Goal: Communication & Community: Answer question/provide support

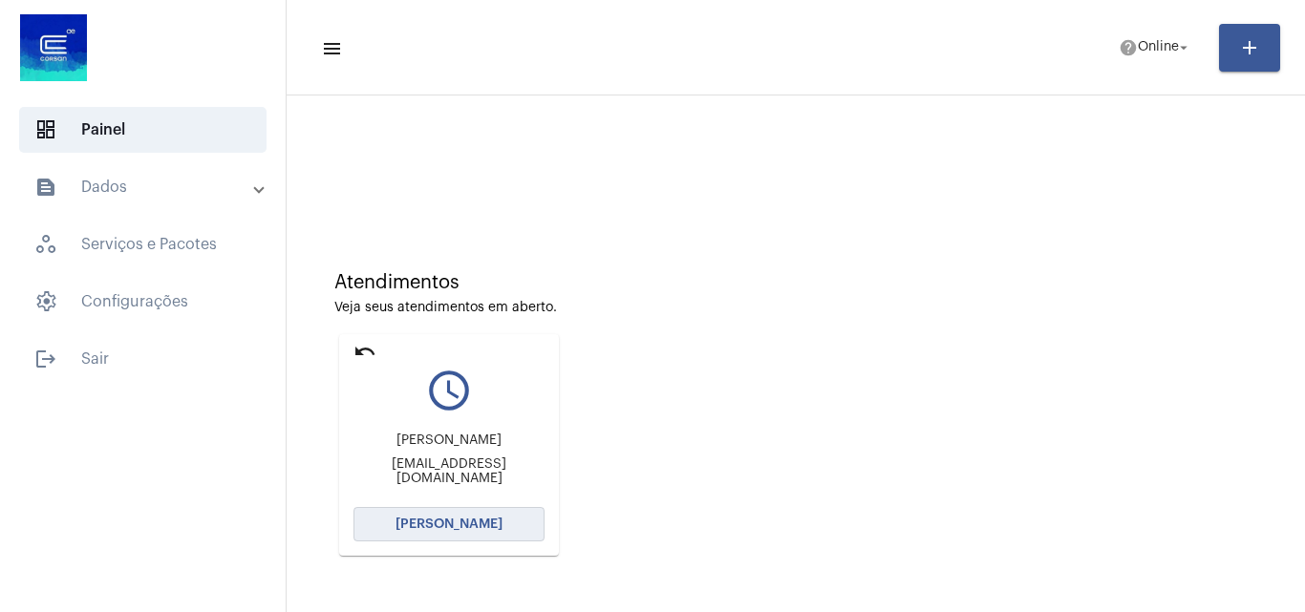
click at [489, 518] on span "[PERSON_NAME]" at bounding box center [449, 524] width 107 height 13
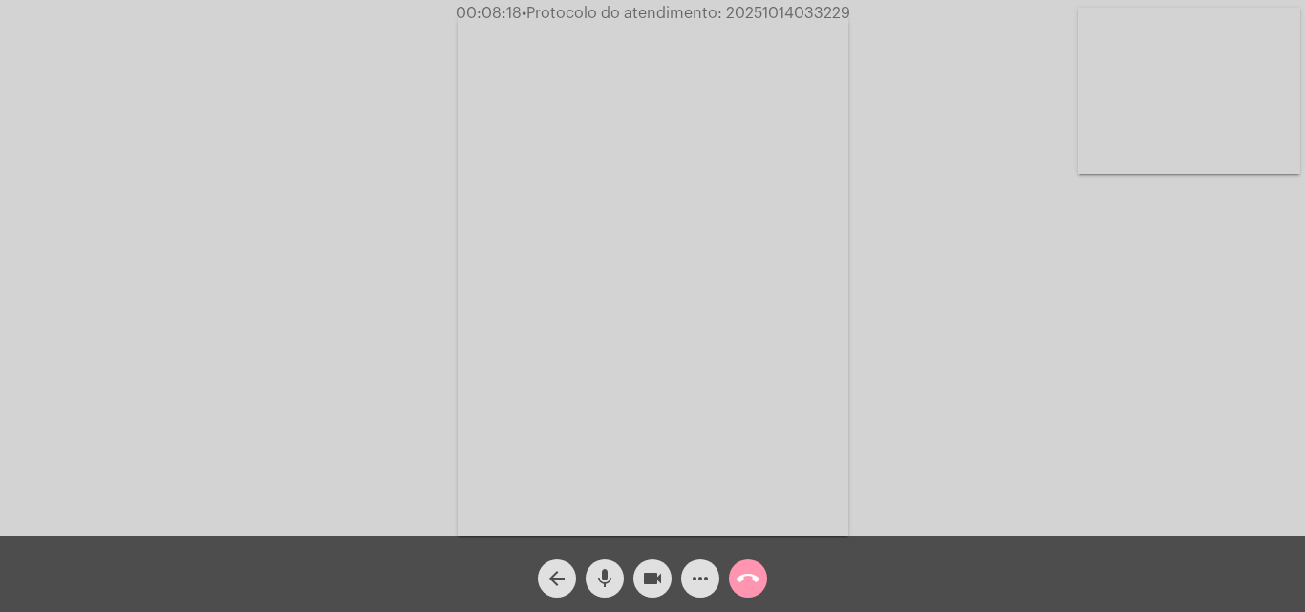
drag, startPoint x: 622, startPoint y: 582, endPoint x: 632, endPoint y: 582, distance: 10.5
click at [622, 582] on button "mic" at bounding box center [605, 579] width 38 height 38
click at [644, 582] on mat-icon "videocam" at bounding box center [652, 579] width 23 height 23
click at [615, 578] on mat-icon "mic_off" at bounding box center [604, 579] width 23 height 23
click at [634, 578] on button "videocam_off" at bounding box center [652, 579] width 38 height 38
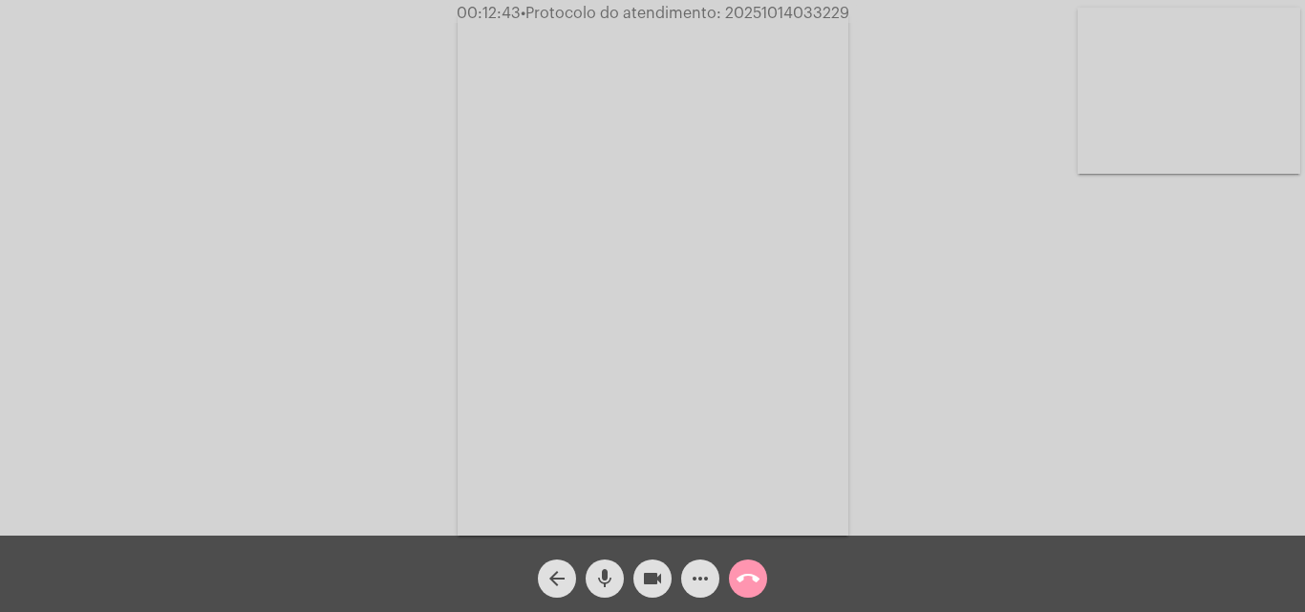
click at [610, 579] on mat-icon "mic" at bounding box center [604, 579] width 23 height 23
click at [649, 579] on mat-icon "videocam" at bounding box center [652, 579] width 23 height 23
click at [604, 590] on mat-icon "mic_off" at bounding box center [604, 579] width 23 height 23
click at [649, 581] on mat-icon "videocam_off" at bounding box center [652, 579] width 23 height 23
drag, startPoint x: 619, startPoint y: 583, endPoint x: 635, endPoint y: 575, distance: 18.0
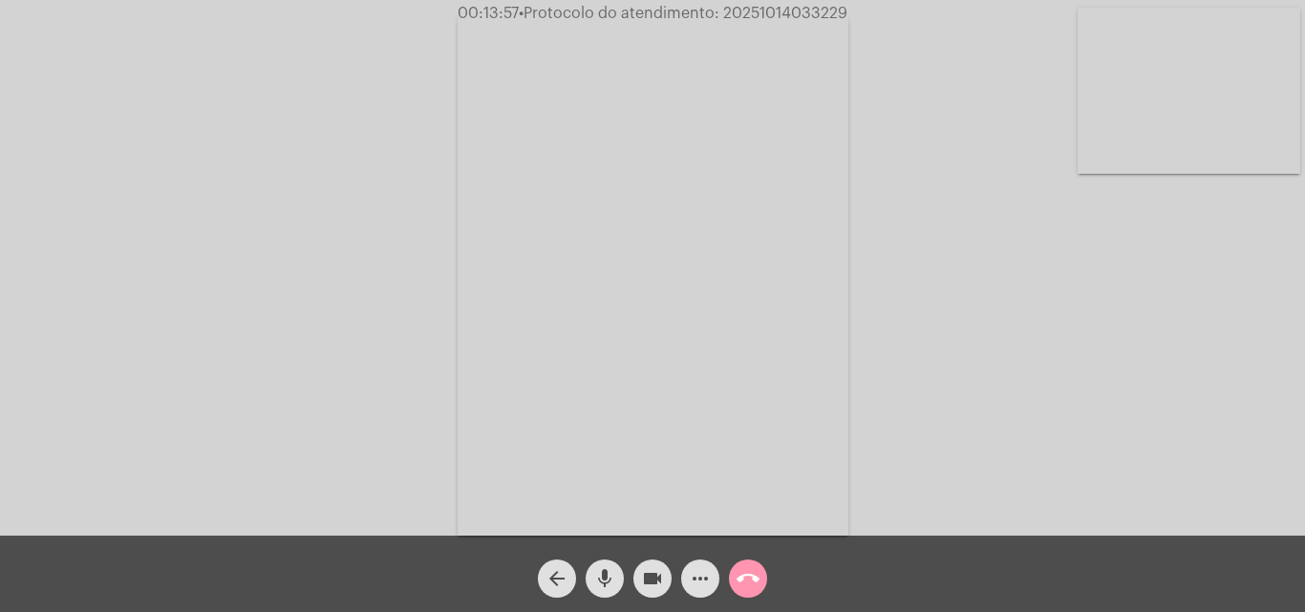
click at [619, 583] on button "mic" at bounding box center [605, 579] width 38 height 38
click at [657, 575] on mat-icon "videocam" at bounding box center [652, 579] width 23 height 23
click at [626, 581] on div "mic_off" at bounding box center [605, 574] width 48 height 48
click at [635, 577] on button "videocam_off" at bounding box center [652, 579] width 38 height 38
click at [748, 583] on mat-icon "call_end" at bounding box center [748, 579] width 23 height 23
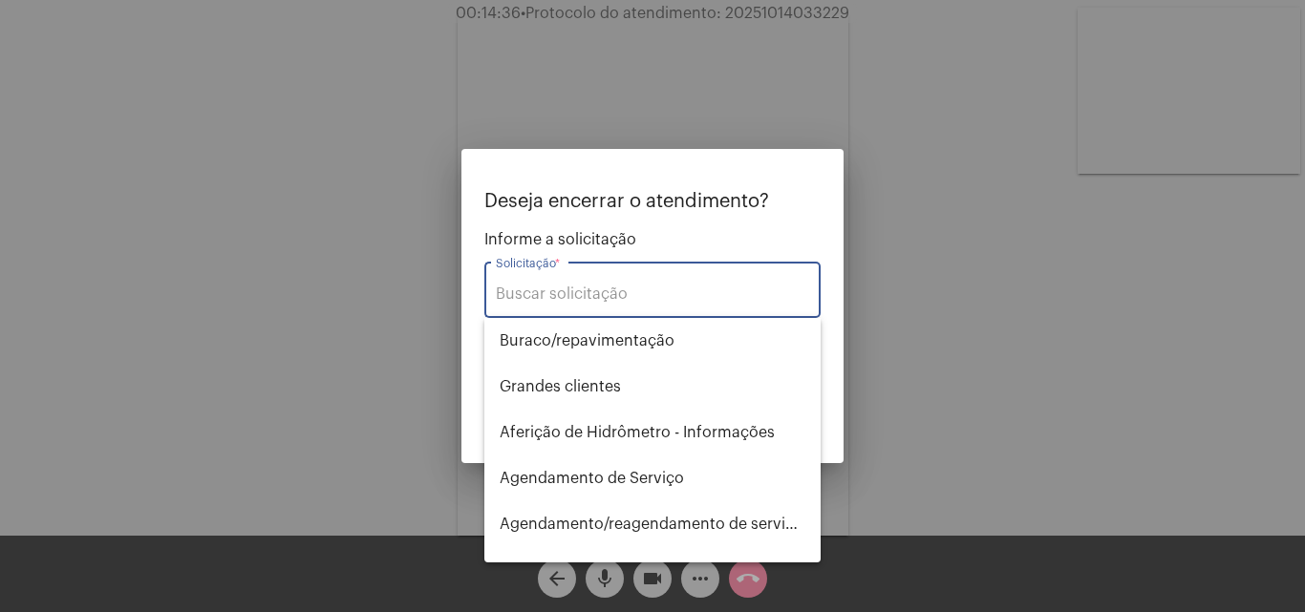
click at [664, 303] on input "Solicitação *" at bounding box center [652, 294] width 313 height 17
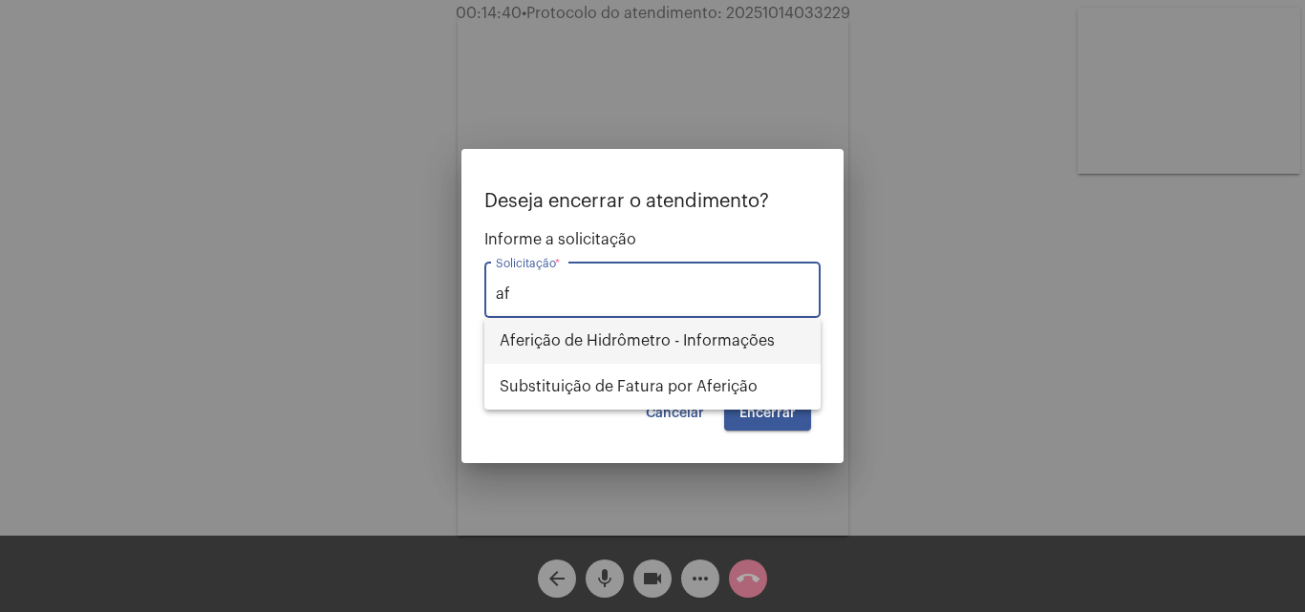
click at [727, 325] on span "Aferição de Hidrômetro - Informações" at bounding box center [653, 341] width 306 height 46
type input "Aferição de Hidrômetro - Informações"
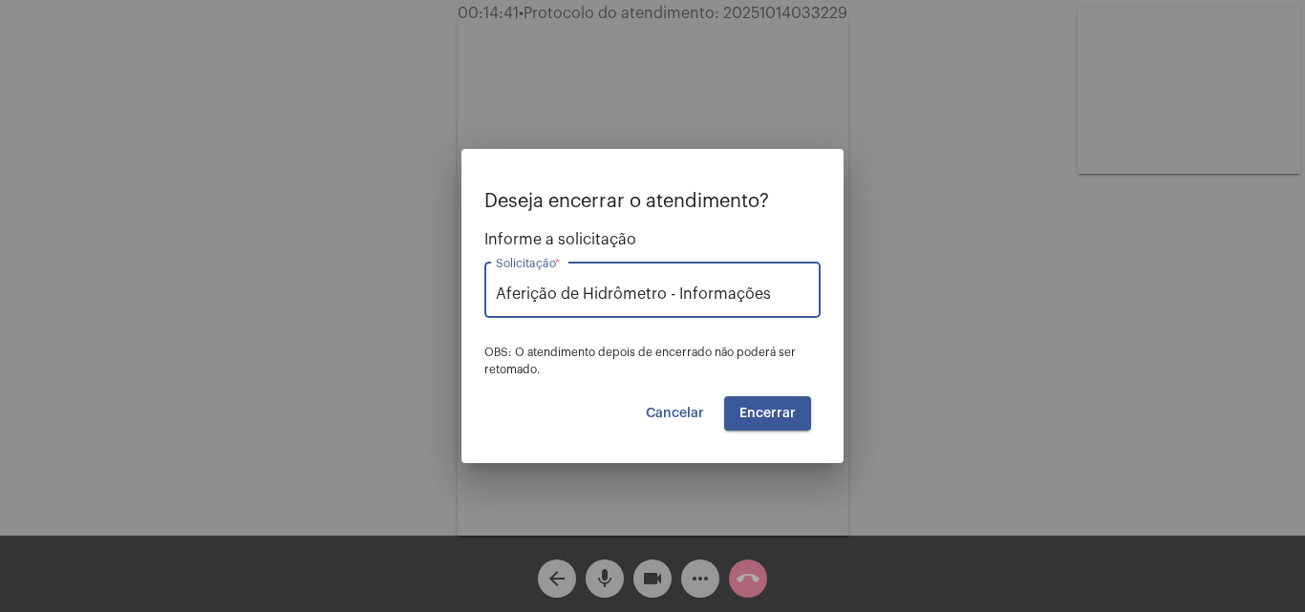
click at [782, 405] on button "Encerrar" at bounding box center [767, 413] width 87 height 34
click at [783, 425] on button "Encerrar" at bounding box center [767, 413] width 87 height 34
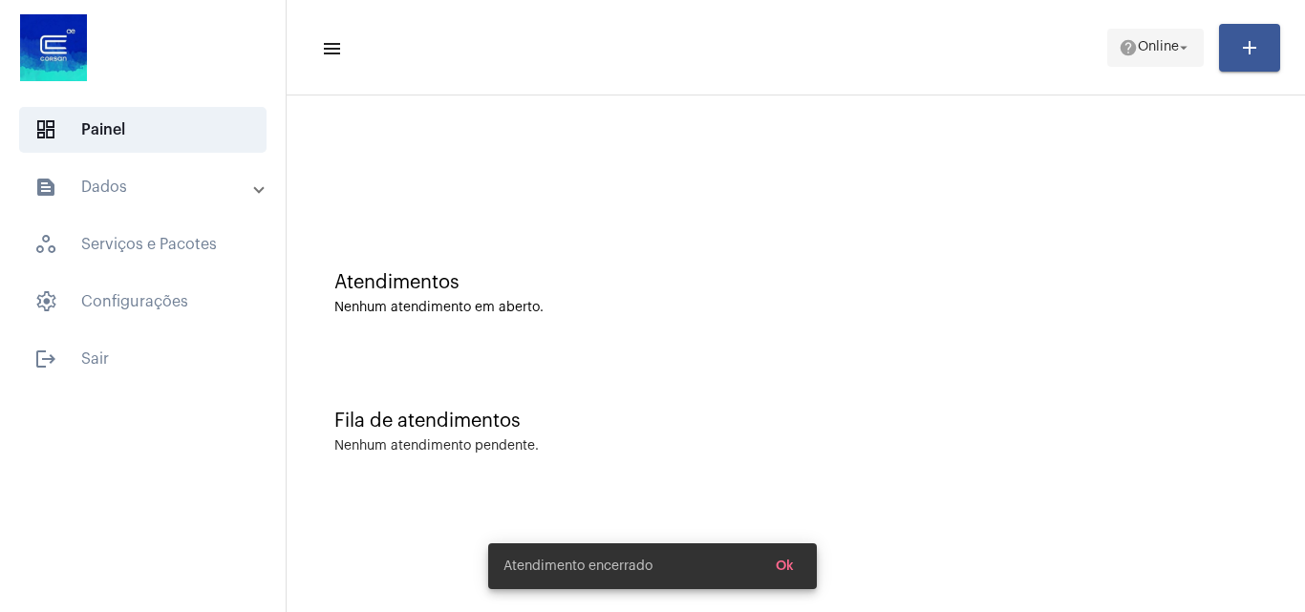
click at [1157, 51] on span "Online" at bounding box center [1158, 47] width 41 height 13
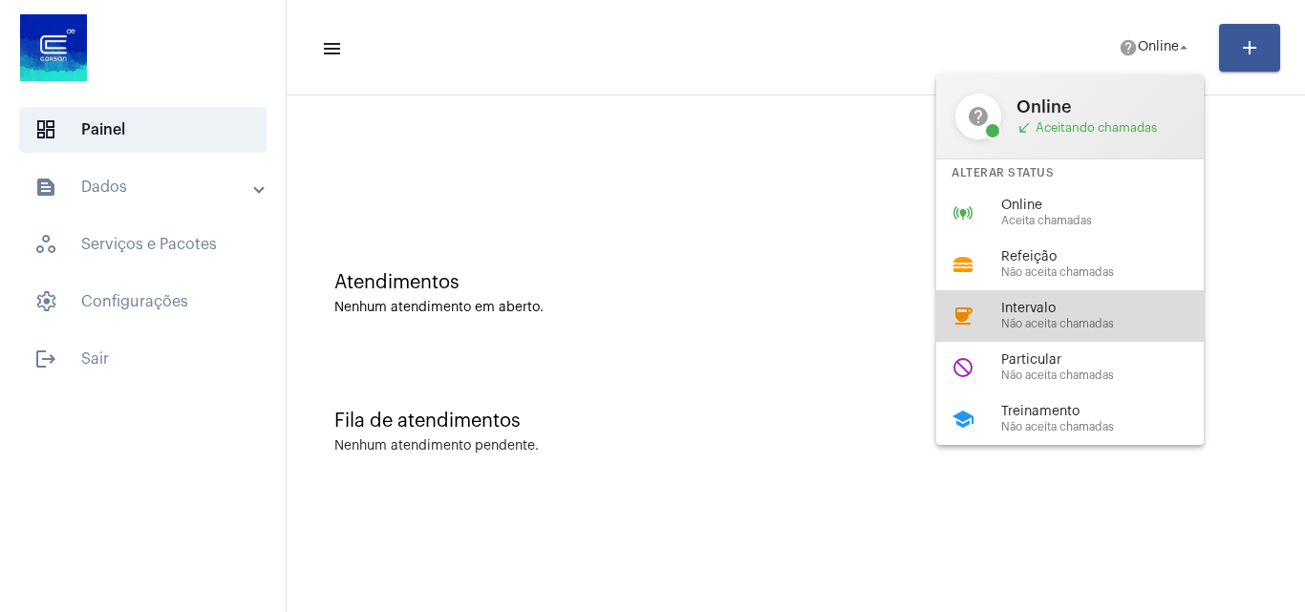
click at [1108, 322] on span "Não aceita chamadas" at bounding box center [1110, 324] width 218 height 12
